Goal: Book appointment/travel/reservation

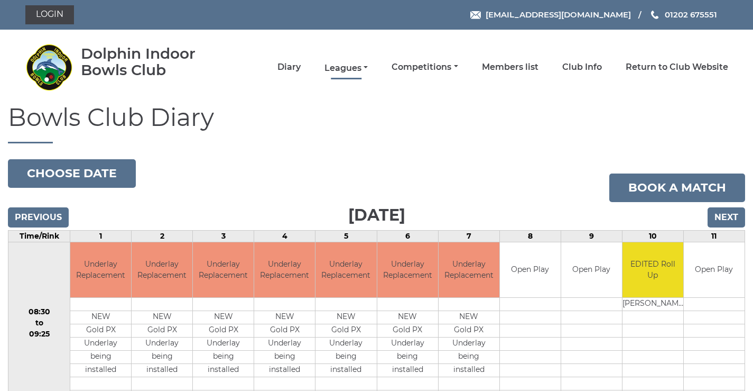
click at [352, 69] on link "Leagues" at bounding box center [346, 68] width 43 height 12
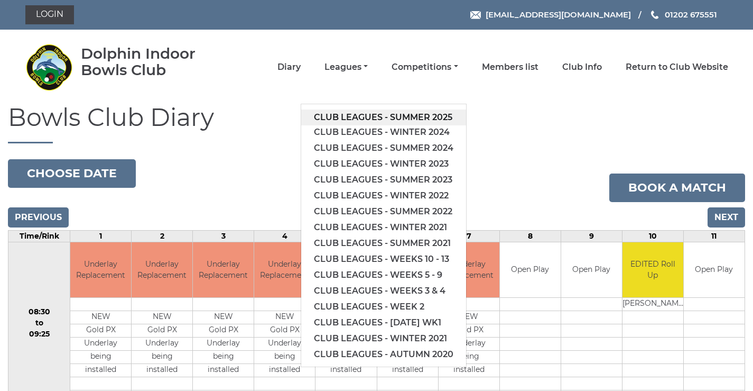
click at [343, 114] on link "Club leagues - Summer 2025" at bounding box center [383, 117] width 165 height 16
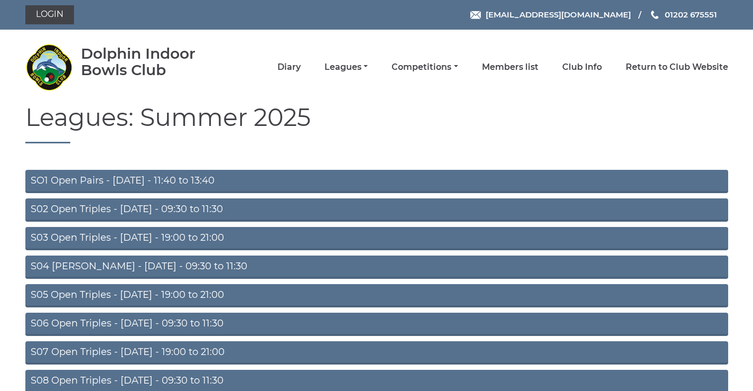
scroll to position [84, 0]
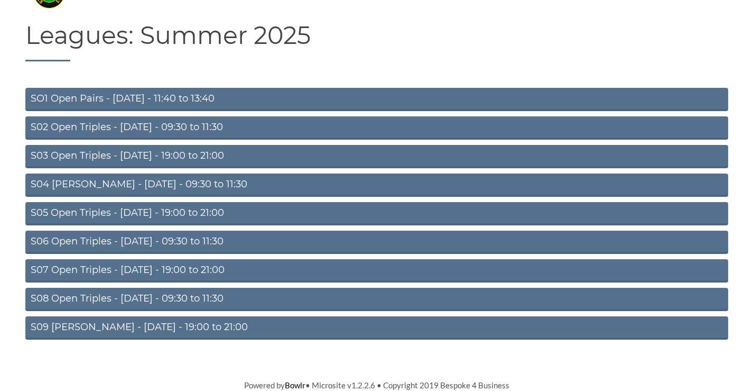
click at [118, 293] on link "S08 Open Triples - Friday - 09:30 to 11:30" at bounding box center [376, 299] width 703 height 23
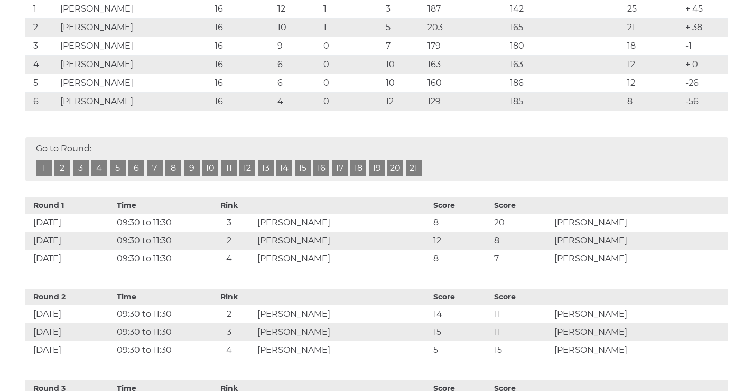
scroll to position [123, 0]
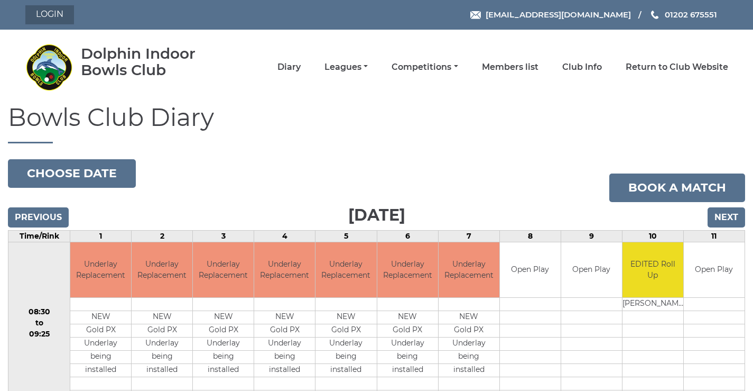
click at [48, 11] on link "Login" at bounding box center [49, 14] width 49 height 19
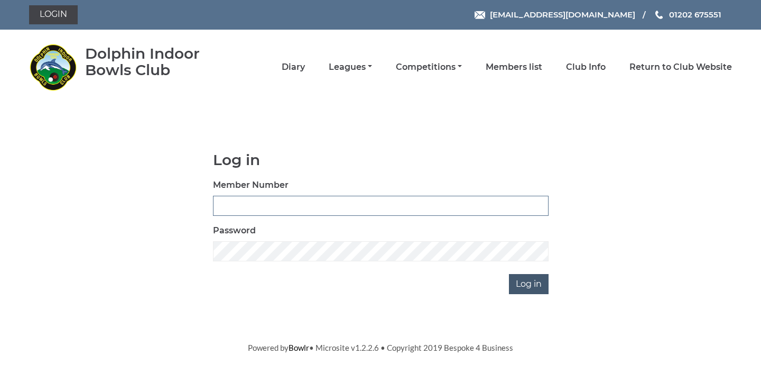
type input "3782"
click at [521, 294] on input "Log in" at bounding box center [529, 284] width 40 height 20
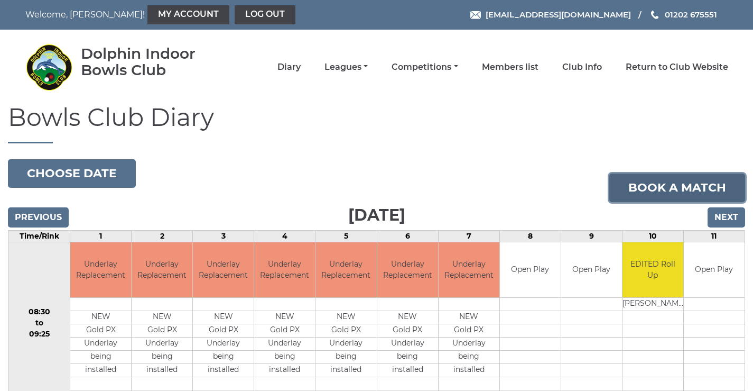
click at [693, 186] on link "Book a match" at bounding box center [678, 187] width 136 height 29
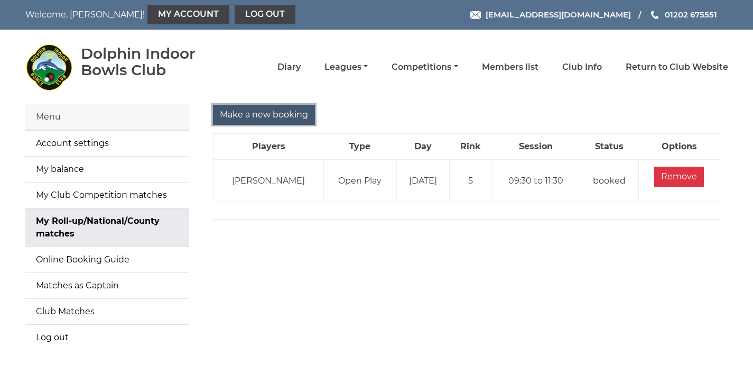
click at [264, 115] on input "Make a new booking" at bounding box center [264, 115] width 102 height 20
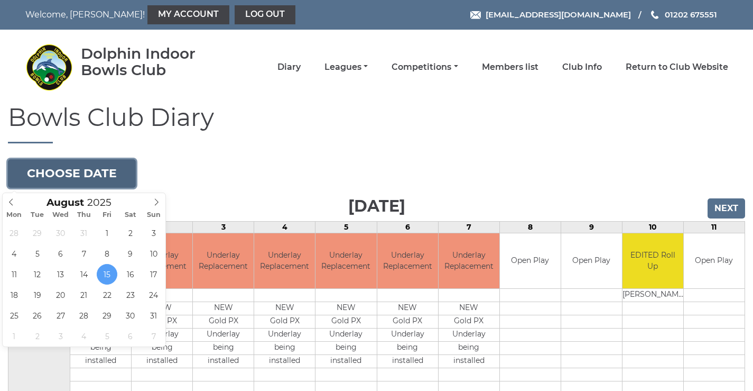
click at [103, 174] on button "Choose date" at bounding box center [72, 173] width 128 height 29
type input "2025-08-29"
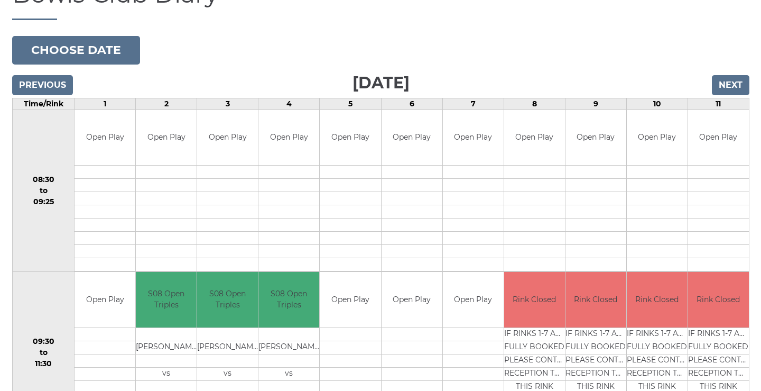
scroll to position [247, 0]
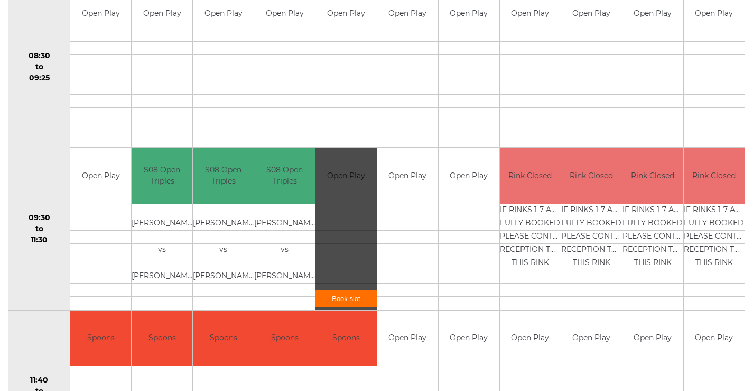
click at [343, 303] on link "Book slot" at bounding box center [346, 298] width 61 height 17
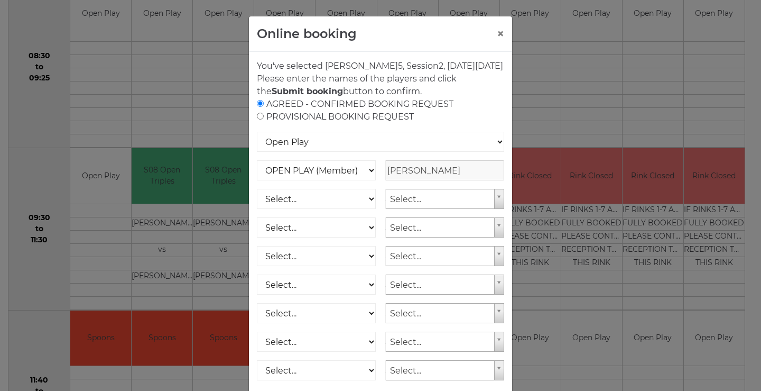
scroll to position [156, 0]
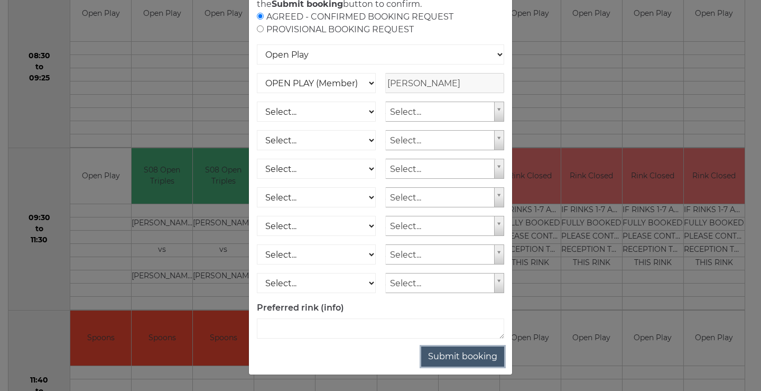
click at [478, 352] on button "Submit booking" at bounding box center [462, 356] width 83 height 20
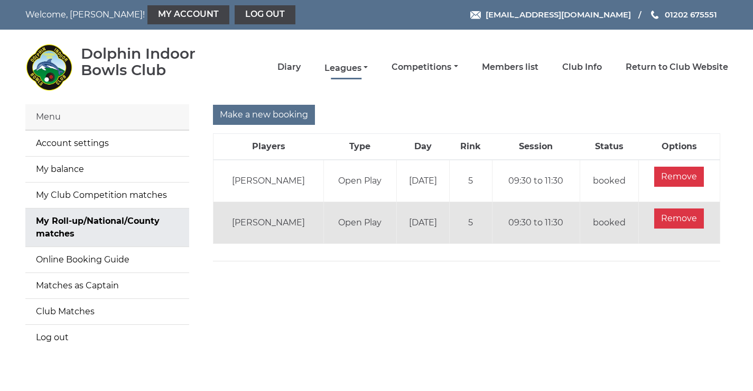
click at [352, 70] on link "Leagues" at bounding box center [346, 68] width 43 height 12
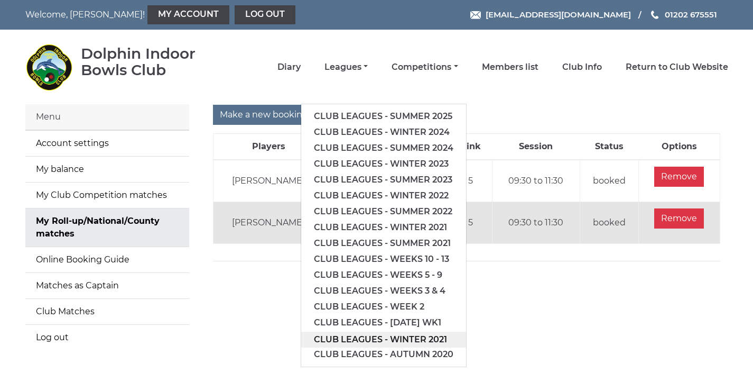
click at [355, 347] on link "Club leagues - Winter 2021" at bounding box center [383, 340] width 165 height 16
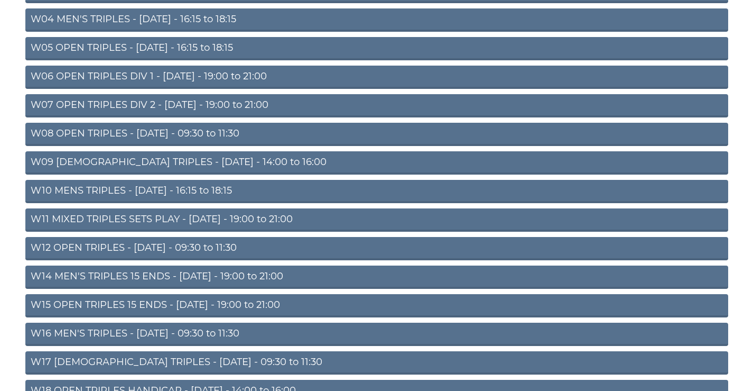
scroll to position [493, 0]
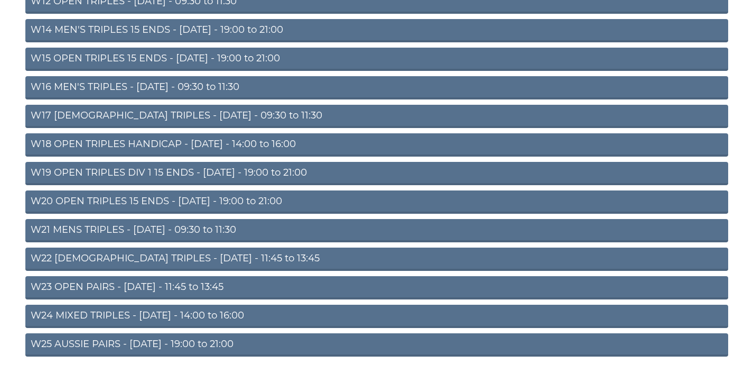
click at [189, 315] on link "W24 MIXED TRIPLES - [DATE] - 14:00 to 16:00" at bounding box center [376, 316] width 703 height 23
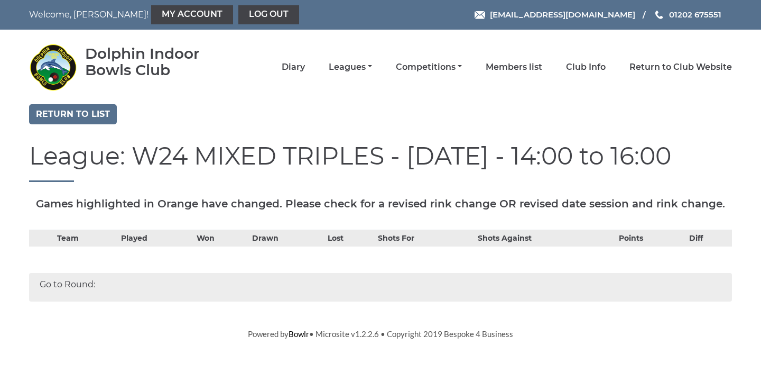
click at [238, 90] on div "Dolphin Indoor Bowls Club Diary Leagues Club leagues - Summer 2025 Club leagues…" at bounding box center [380, 67] width 719 height 66
click at [83, 116] on link "Return to list" at bounding box center [73, 114] width 88 height 20
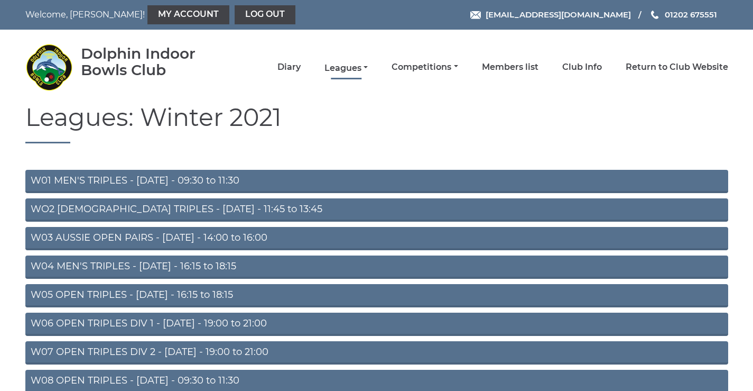
click at [362, 67] on link "Leagues" at bounding box center [346, 68] width 43 height 12
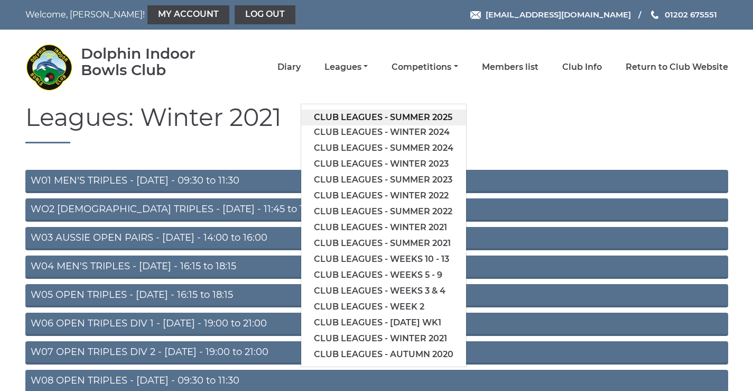
click at [366, 115] on link "Club leagues - Summer 2025" at bounding box center [383, 117] width 165 height 16
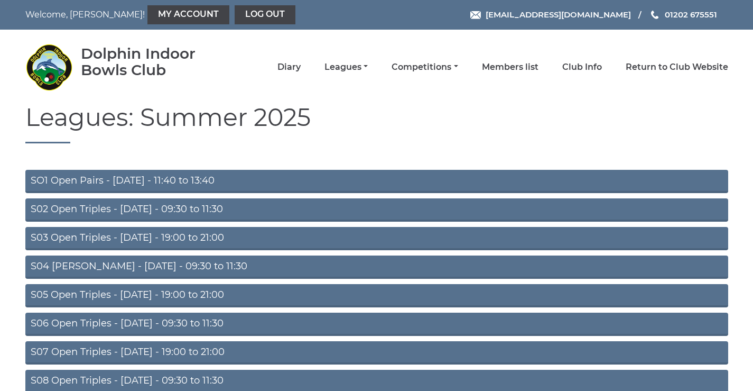
scroll to position [84, 0]
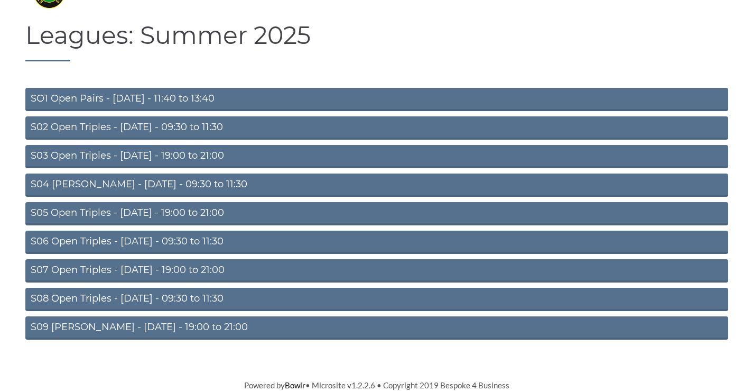
click at [92, 296] on link "S08 Open Triples - [DATE] - 09:30 to 11:30" at bounding box center [376, 299] width 703 height 23
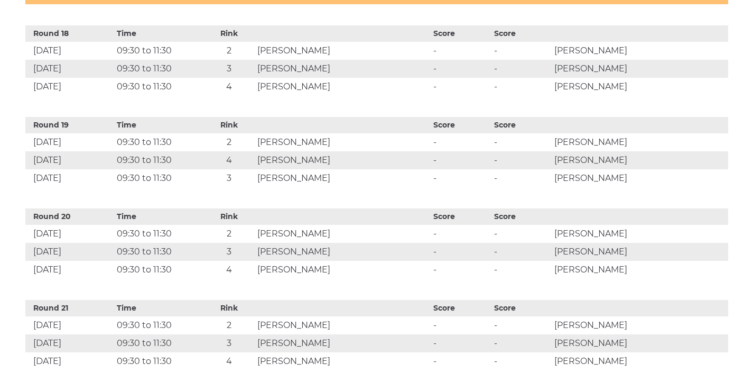
scroll to position [1850, 0]
